Goal: Contribute content: Add original content to the website for others to see

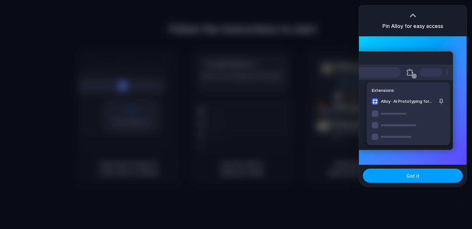
click at [412, 180] on button "Got it" at bounding box center [413, 176] width 100 height 14
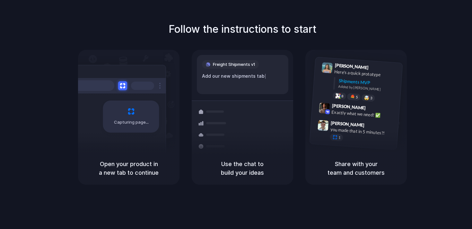
click at [235, 173] on h5 "Use the chat to build your ideas" at bounding box center [242, 168] width 86 height 17
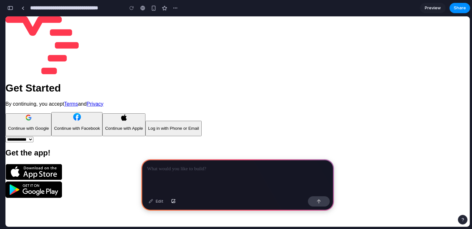
click at [201, 170] on p at bounding box center [237, 169] width 181 height 8
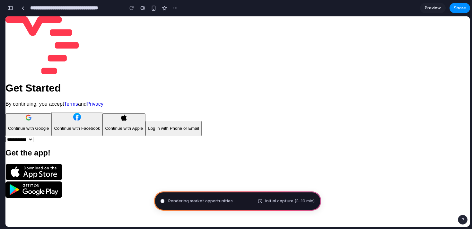
type input "**********"
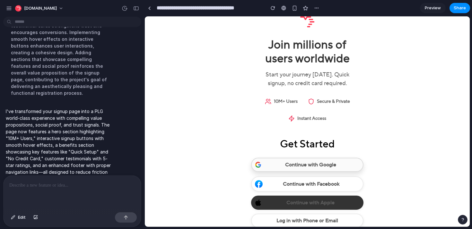
click at [298, 165] on p "Continue with Google" at bounding box center [310, 165] width 51 height 6
click at [283, 167] on button "Continue with Google" at bounding box center [307, 165] width 112 height 14
click at [286, 185] on p "Continue with Facebook" at bounding box center [311, 183] width 57 height 6
